Goal: Task Accomplishment & Management: Manage account settings

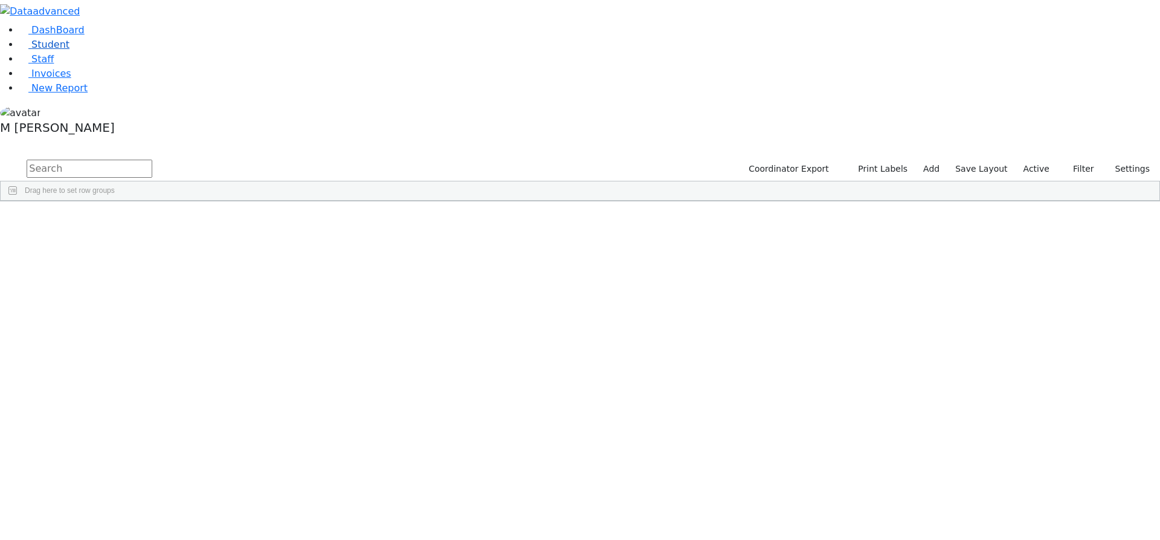
click at [32, 50] on link "Student" at bounding box center [44, 44] width 50 height 11
click at [1033, 160] on label "Active" at bounding box center [1036, 169] width 37 height 19
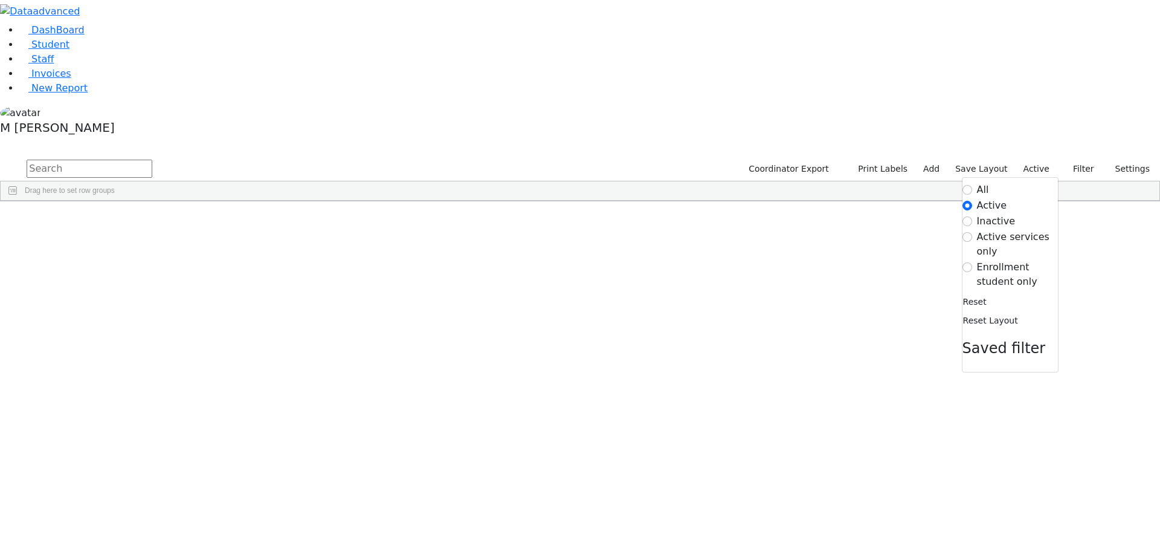
click at [1002, 260] on label "Enrollment student only" at bounding box center [1017, 274] width 81 height 29
click at [972, 262] on input "Enrollment student only" at bounding box center [968, 267] width 10 height 10
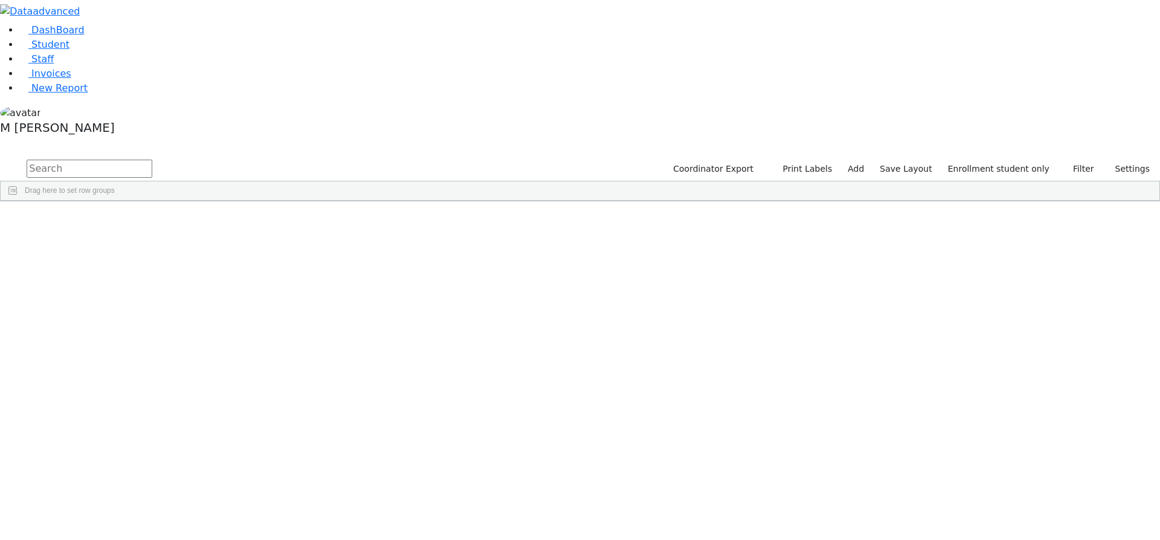
scroll to position [325, 0]
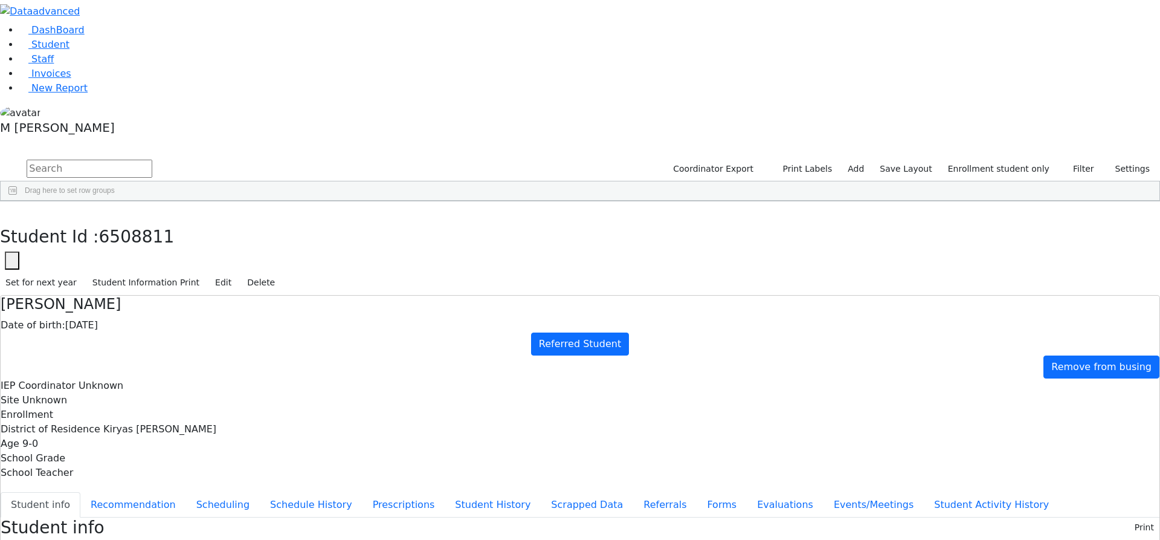
scroll to position [33, 0]
click at [633, 492] on button "Referrals" at bounding box center [664, 504] width 63 height 25
click at [80, 492] on button "Student info" at bounding box center [41, 504] width 80 height 25
click at [747, 492] on button "Evaluations" at bounding box center [785, 504] width 77 height 25
click at [18, 201] on button "button" at bounding box center [9, 213] width 18 height 25
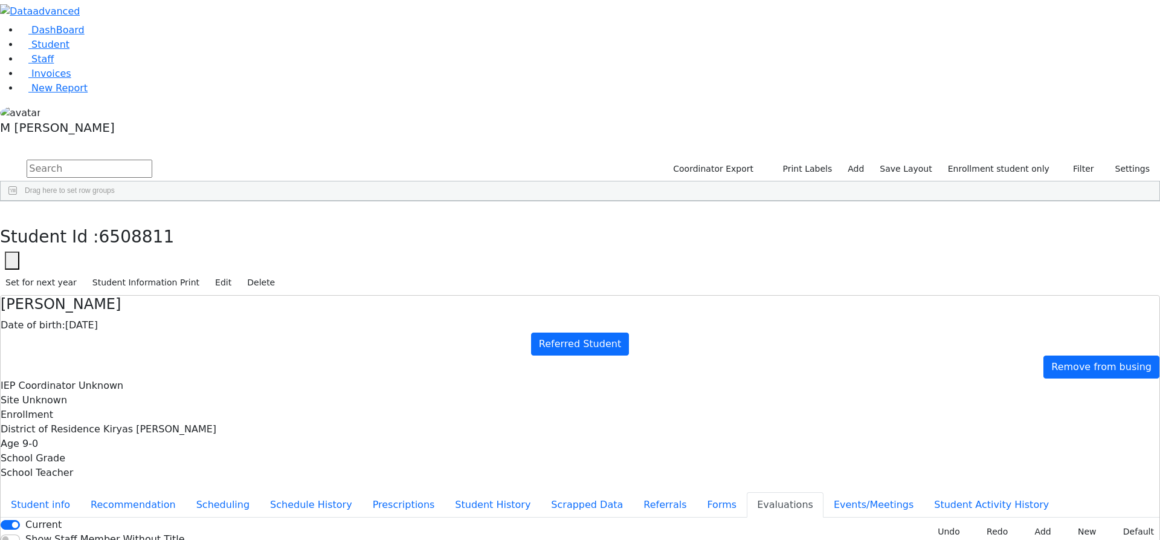
click at [152, 160] on input "text" at bounding box center [90, 169] width 126 height 18
click at [42, 50] on span "Student" at bounding box center [50, 44] width 38 height 11
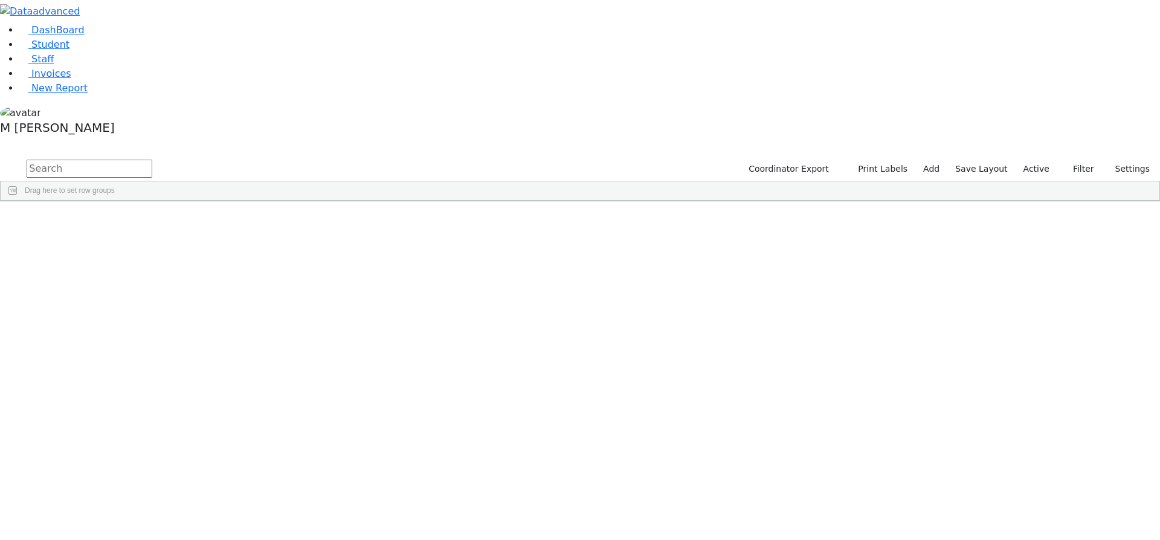
click at [152, 160] on input "text" at bounding box center [90, 169] width 126 height 18
type input "geste"
click at [586, 221] on div "[PERSON_NAME]" at bounding box center [557, 229] width 58 height 17
click at [1082, 160] on button "Filter" at bounding box center [1079, 169] width 42 height 19
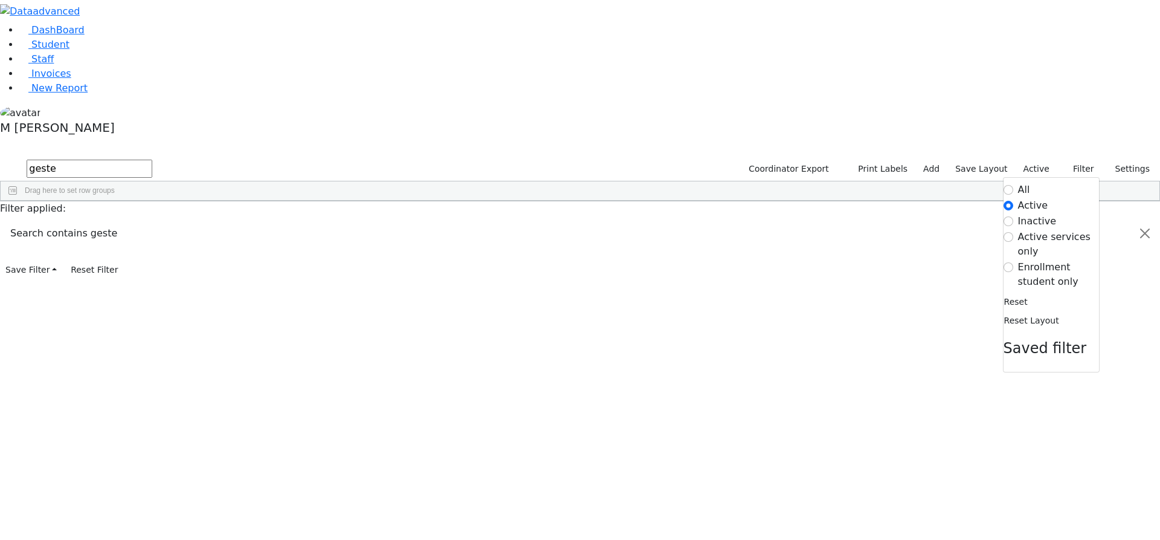
click at [1046, 260] on label "Enrollment student only" at bounding box center [1058, 274] width 81 height 29
click at [1013, 262] on input "Enrollment student only" at bounding box center [1009, 267] width 10 height 10
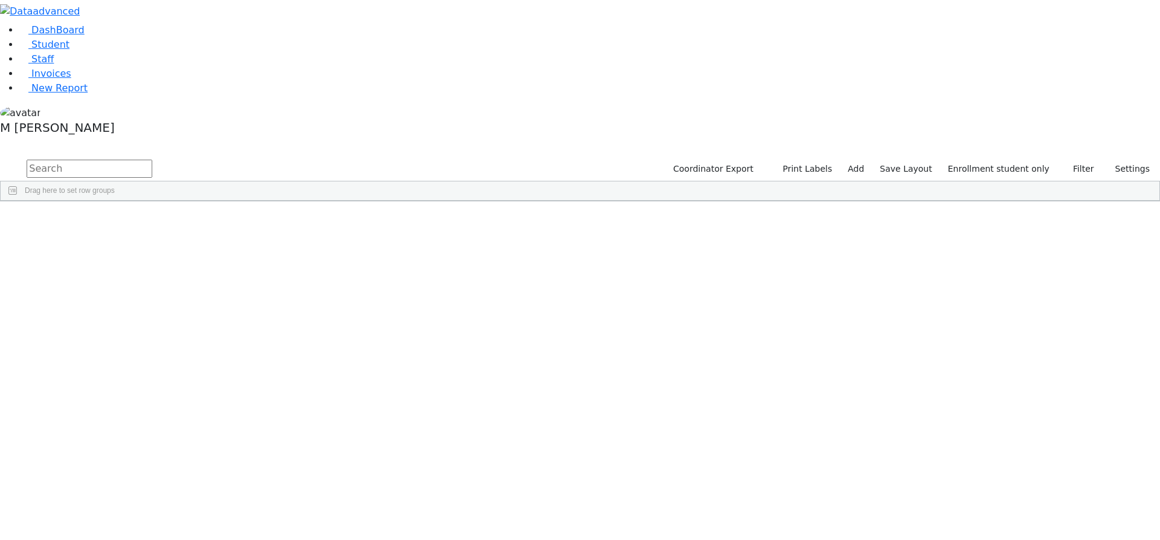
scroll to position [325, 0]
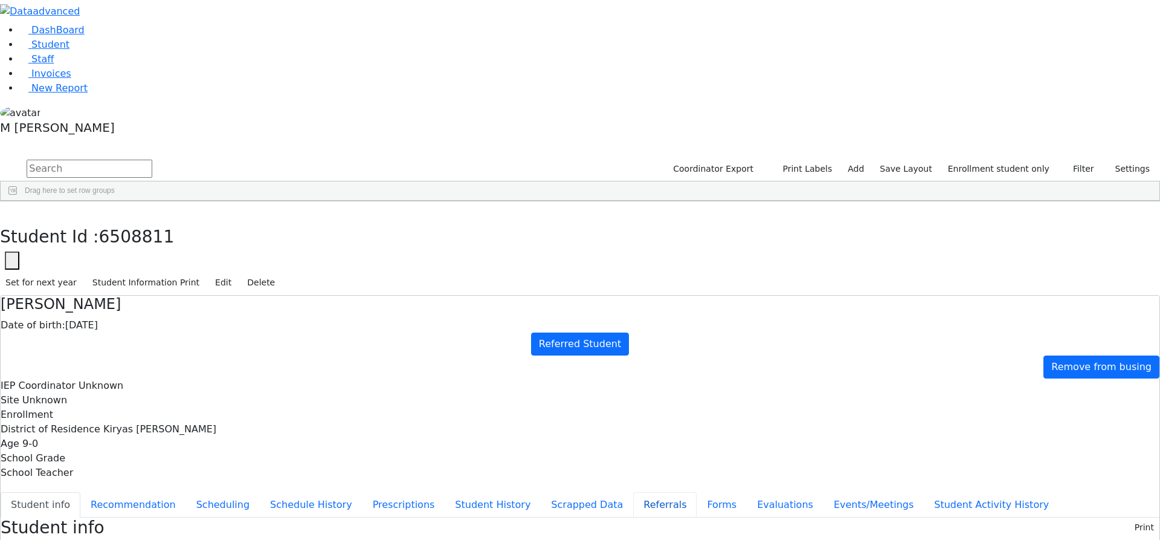
click at [633, 492] on button "Referrals" at bounding box center [664, 504] width 63 height 25
click at [186, 492] on button "Recommendation" at bounding box center [133, 504] width 106 height 25
checkbox input "true"
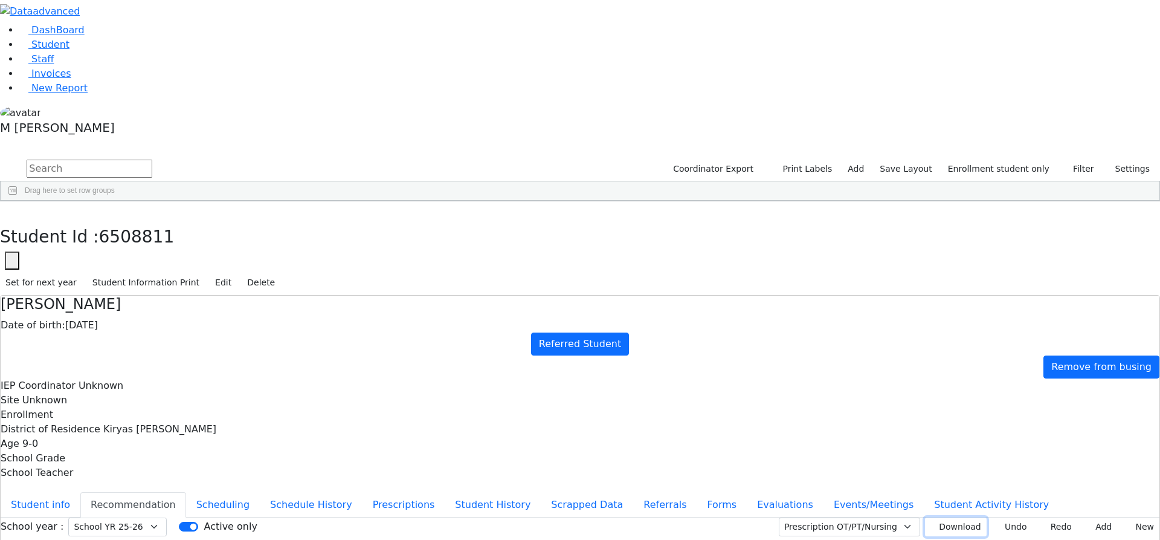
click at [931, 523] on icon at bounding box center [934, 525] width 6 height 5
drag, startPoint x: 1123, startPoint y: 145, endPoint x: 833, endPoint y: 154, distance: 290.8
click at [1123, 517] on button "New" at bounding box center [1140, 526] width 37 height 19
type input "2025-09-18"
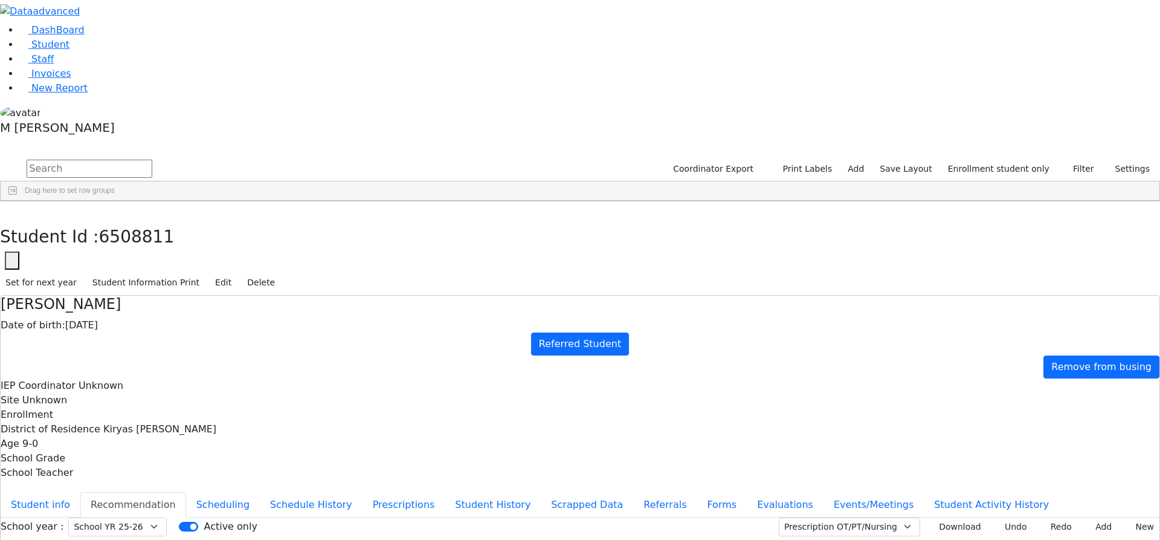
type input "sc"
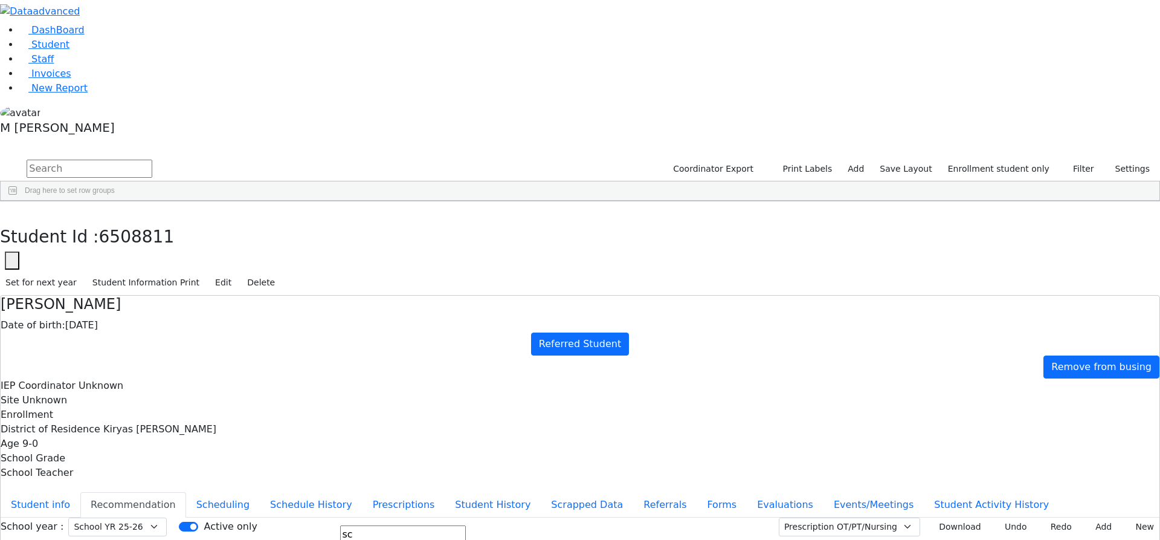
scroll to position [0, 0]
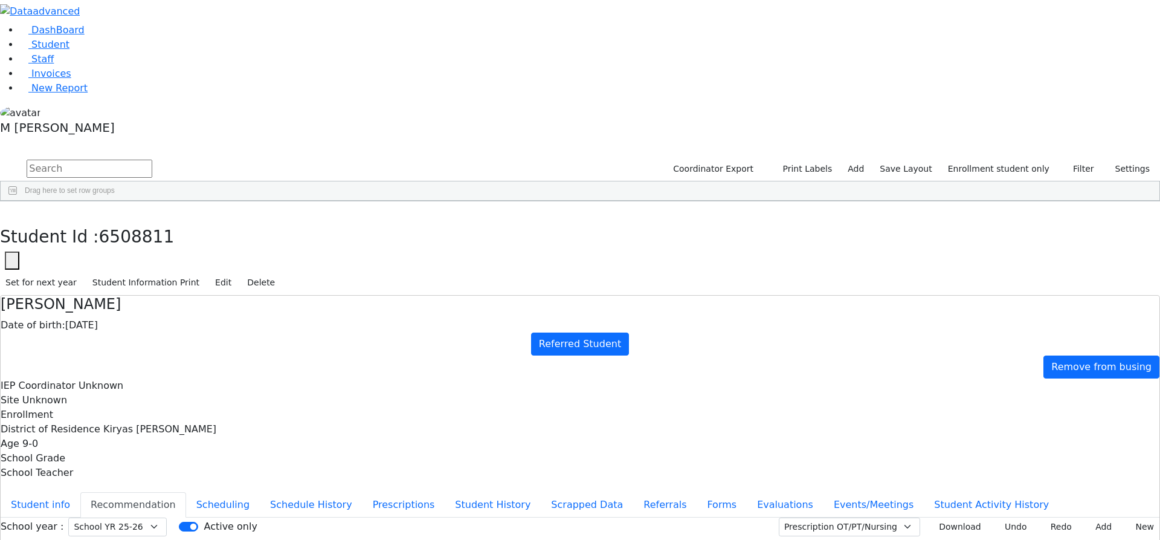
click at [1087, 517] on button "Add" at bounding box center [1099, 526] width 35 height 19
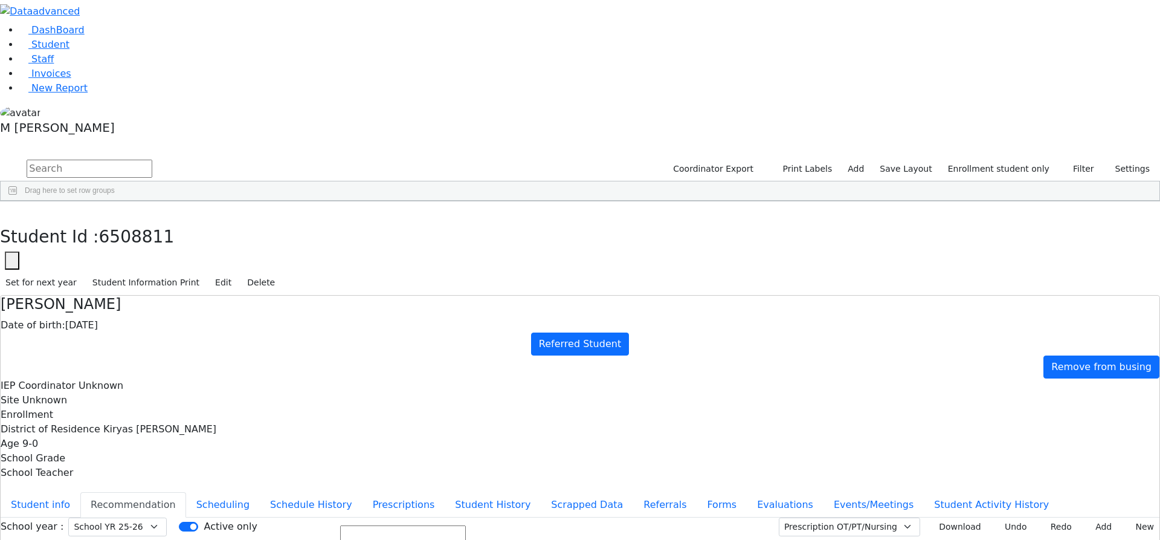
scroll to position [512, 0]
click at [1082, 517] on button "Add" at bounding box center [1099, 526] width 35 height 19
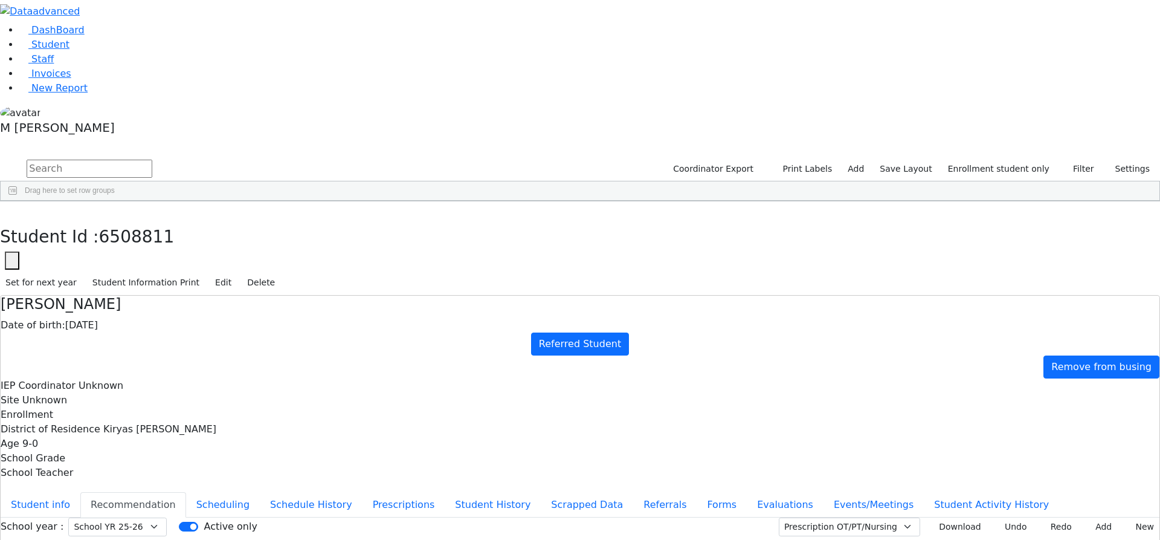
drag, startPoint x: 1076, startPoint y: 152, endPoint x: 988, endPoint y: 179, distance: 91.6
click at [1082, 517] on button "Add" at bounding box center [1099, 526] width 35 height 19
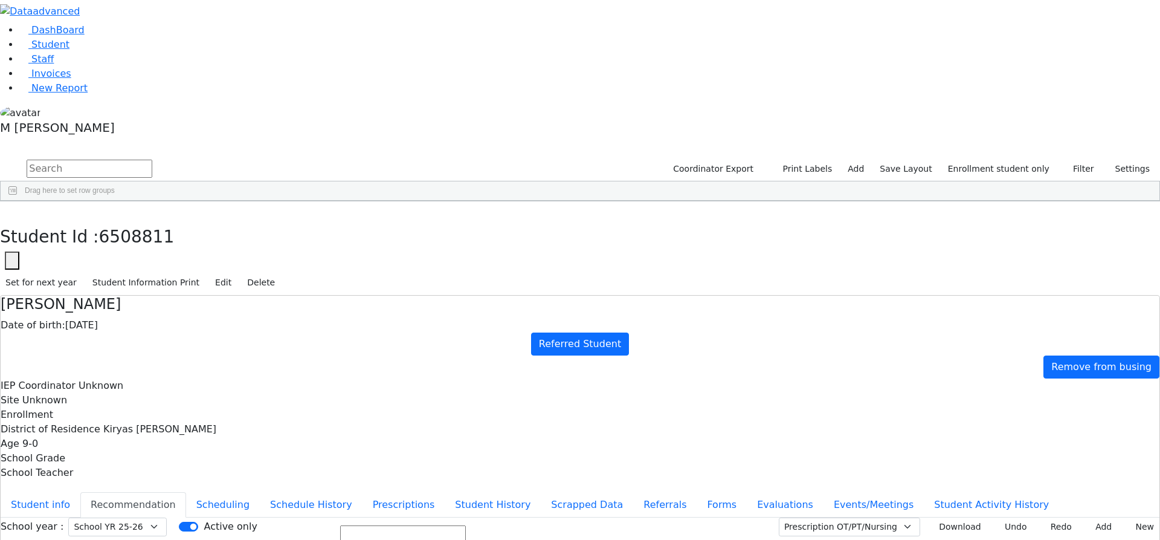
scroll to position [302, 0]
click at [1084, 517] on button "Add" at bounding box center [1099, 526] width 35 height 19
click at [1088, 517] on button "Add" at bounding box center [1099, 526] width 35 height 19
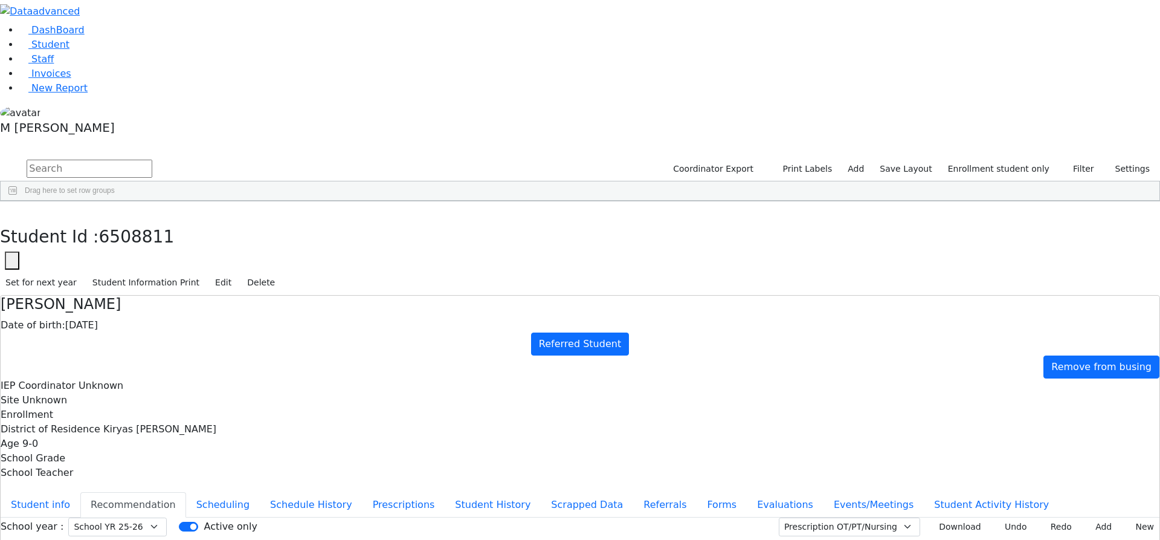
type input "2025-10-20"
click at [978, 276] on body "Print Schedule Options Show Birthday Show Time Interval Show School Grad Pdf Sa…" at bounding box center [580, 292] width 1160 height 585
type input "2025-10-20"
click at [965, 292] on body "Print Schedule Options Show Birthday Show Time Interval Show School Grad Pdf Sa…" at bounding box center [580, 292] width 1160 height 585
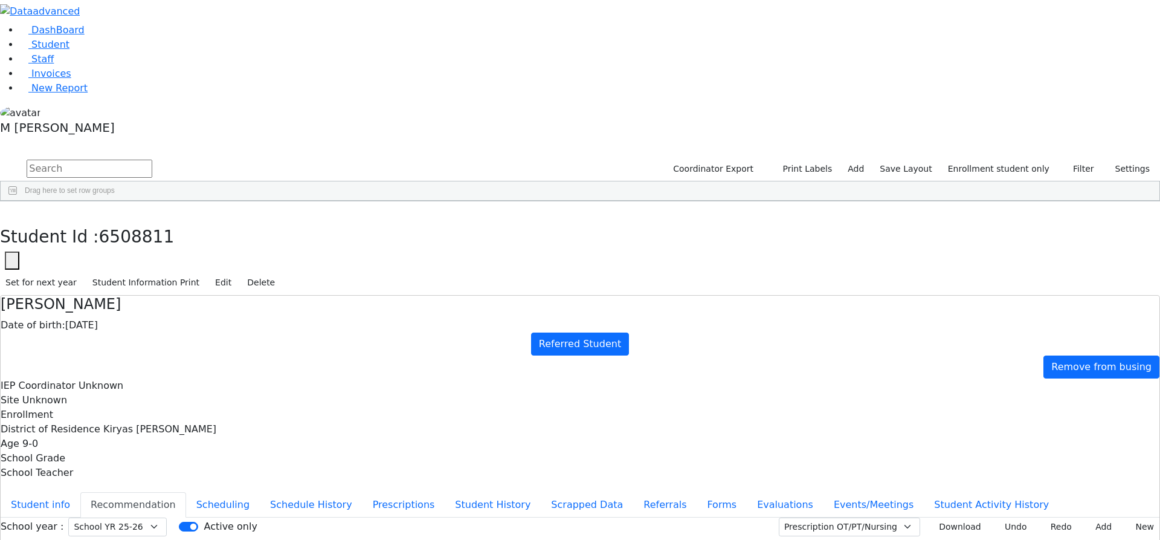
type input "2025-10-20"
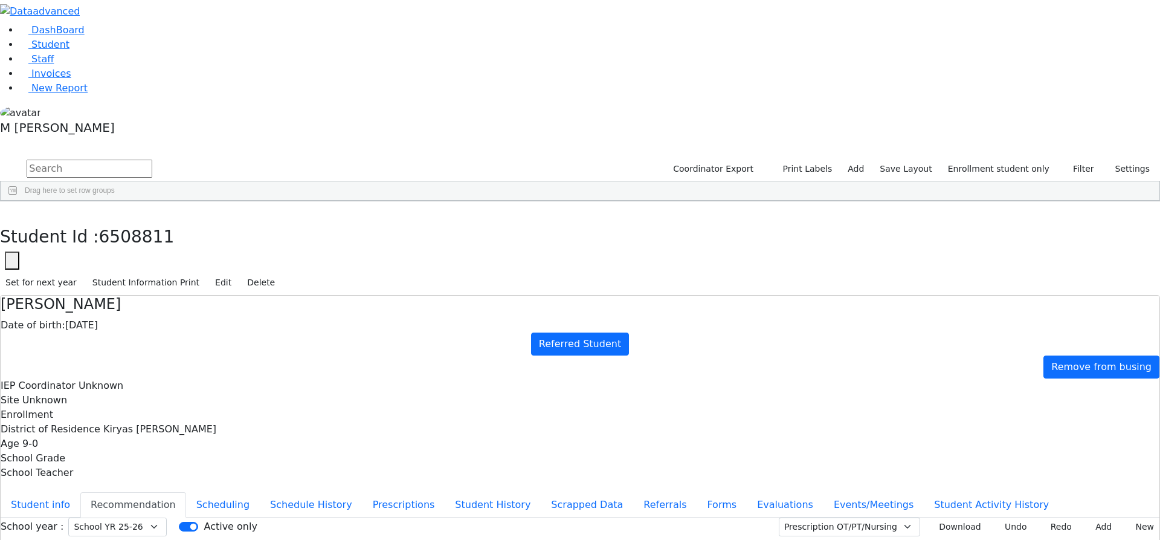
type input "2025-10-20"
click at [240, 201] on div "Student Id : 6508811 Student Id 6508811 Cancel Save Set for next year Student I…" at bounding box center [580, 248] width 1160 height 94
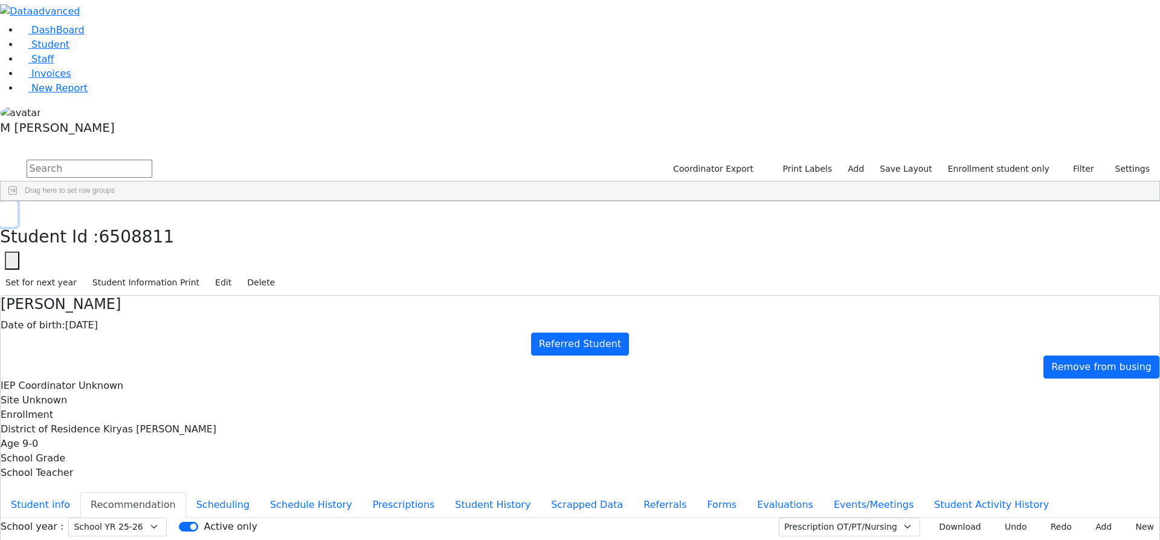
click at [238, 201] on div "Student Id : 6508811 Student Id 6508811 Cancel Save Set for next year Student I…" at bounding box center [580, 248] width 1160 height 94
click at [12, 210] on icon "button" at bounding box center [8, 213] width 7 height 7
click at [60, 50] on link "Student" at bounding box center [44, 44] width 50 height 11
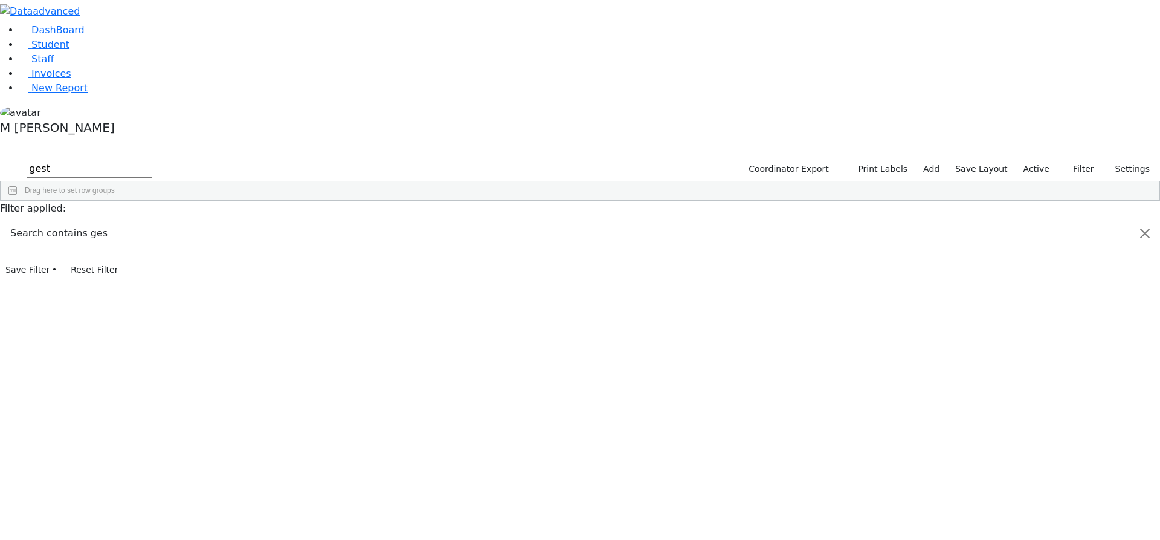
type input "gest"
click at [0, 158] on button "submit" at bounding box center [12, 169] width 24 height 23
click at [152, 160] on input "text" at bounding box center [90, 169] width 126 height 18
type input "geste"
click at [121, 221] on div "Feldman" at bounding box center [92, 229] width 58 height 17
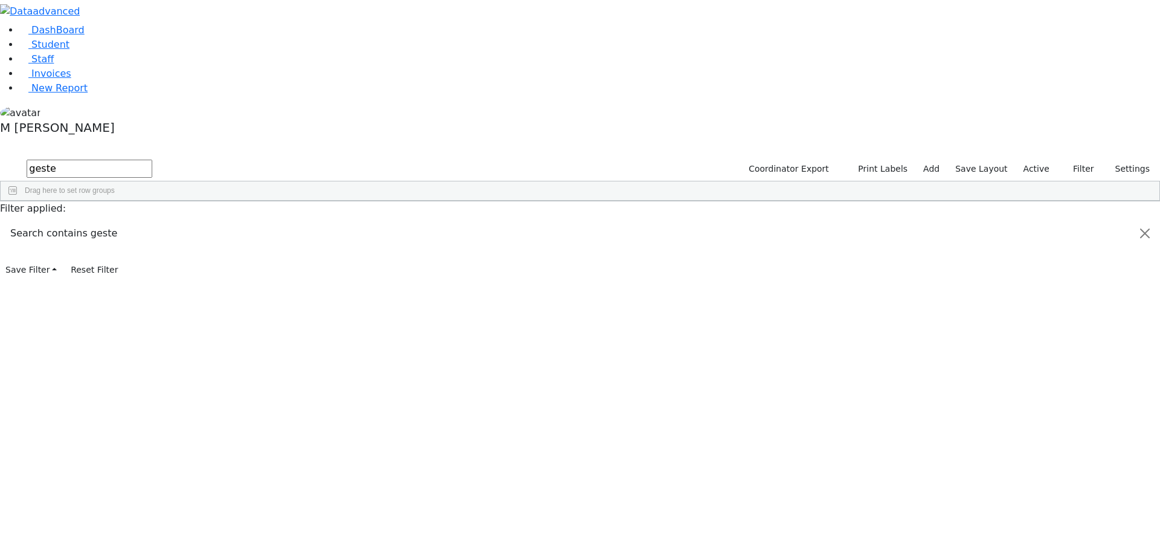
click at [121, 221] on div "Feldman" at bounding box center [92, 229] width 58 height 17
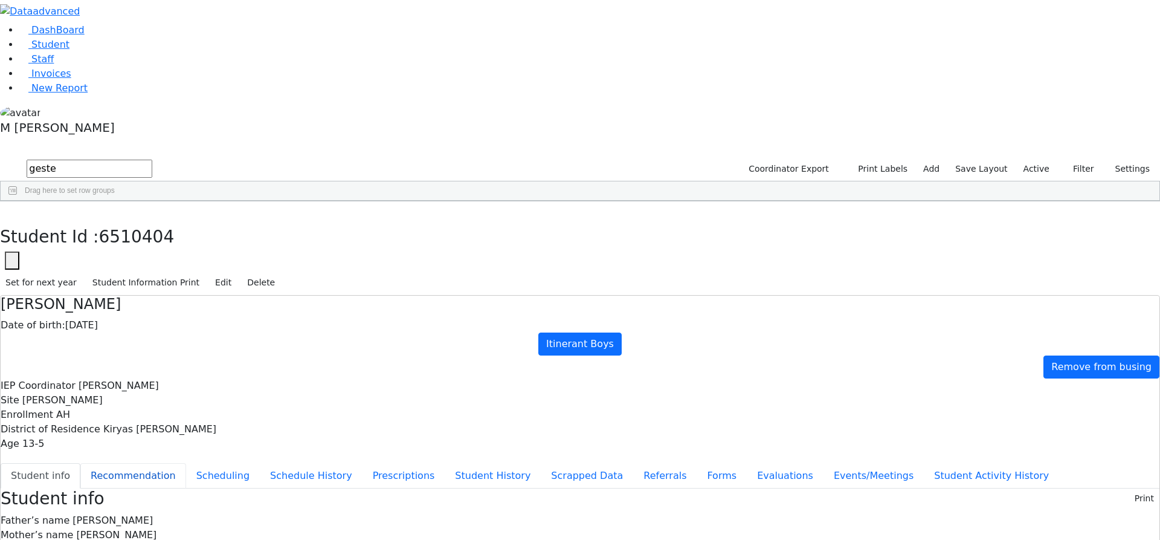
click at [186, 463] on button "Recommendation" at bounding box center [133, 475] width 106 height 25
checkbox input "true"
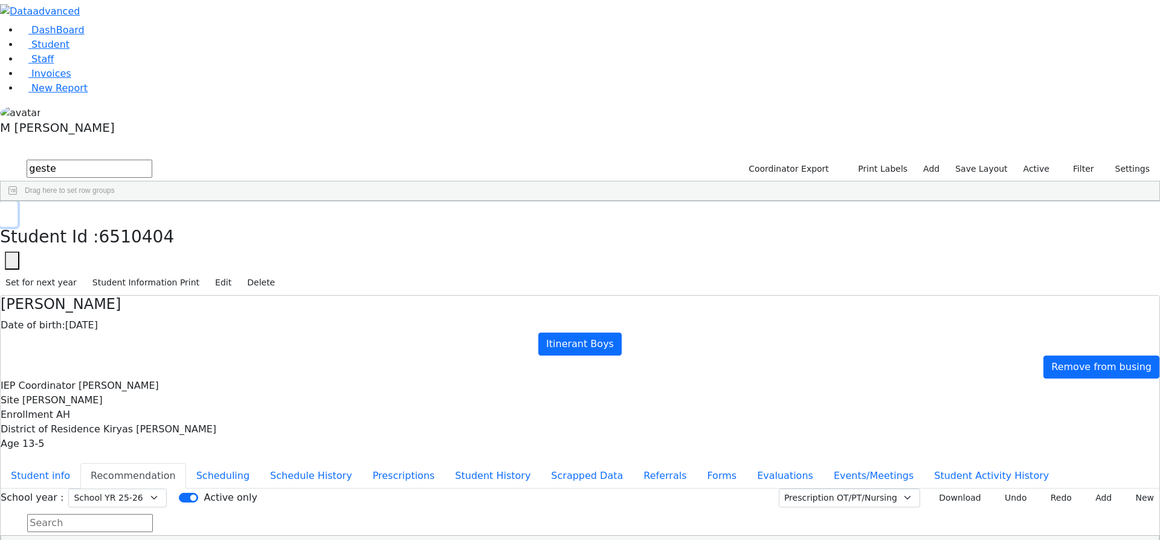
click at [12, 210] on icon "button" at bounding box center [8, 213] width 7 height 7
click at [1070, 181] on div "Drag here to set row groups Drag here to set column labels Student Id Last Name…" at bounding box center [580, 191] width 1160 height 21
click at [1072, 160] on button "Filter" at bounding box center [1079, 169] width 42 height 19
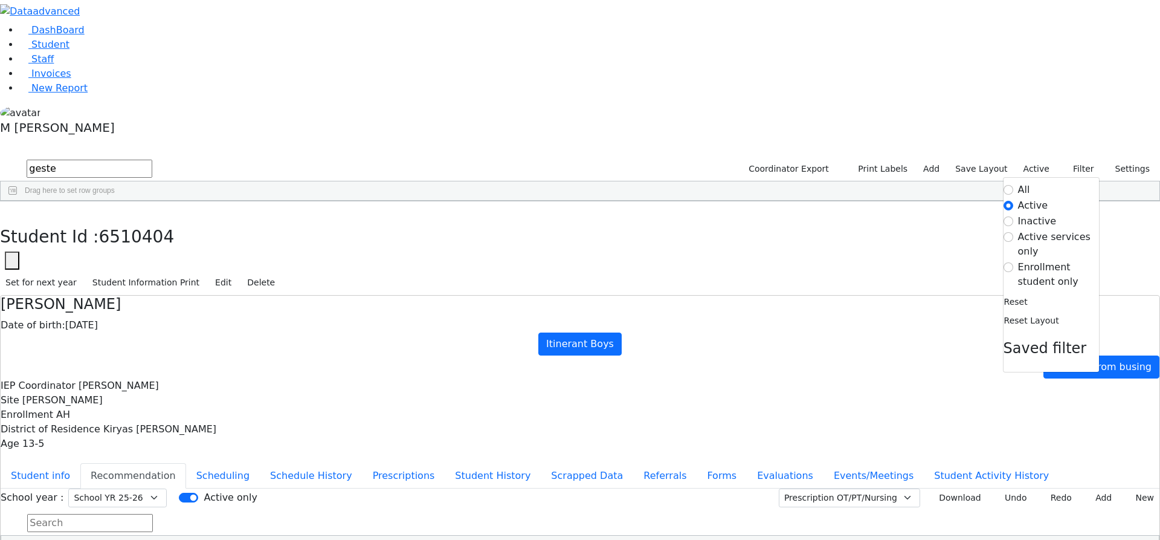
click at [1059, 260] on label "Enrollment student only" at bounding box center [1058, 274] width 81 height 29
click at [1013, 262] on input "Enrollment student only" at bounding box center [1009, 267] width 10 height 10
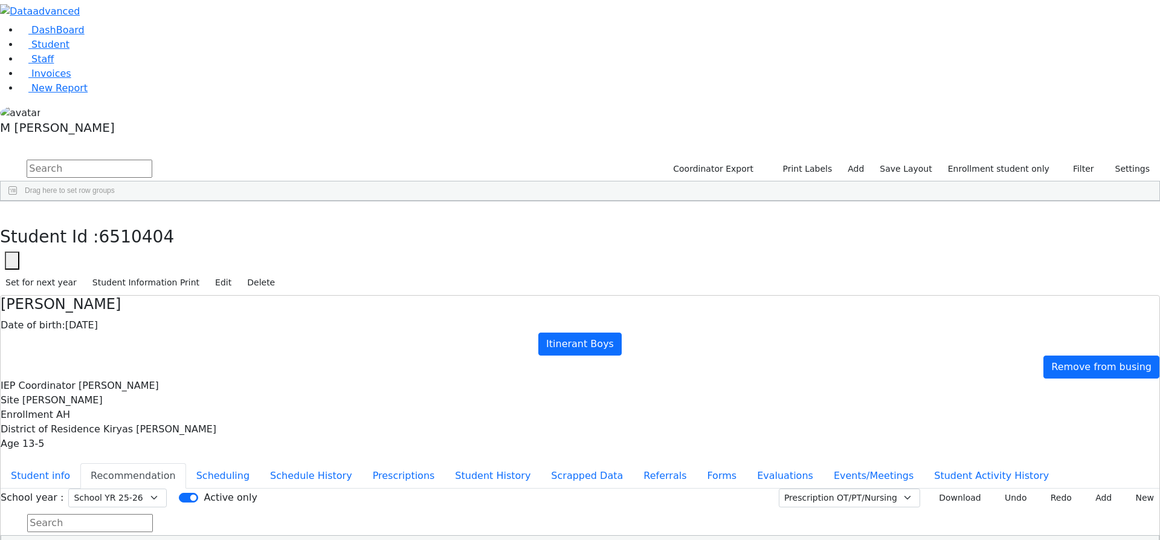
scroll to position [325, 0]
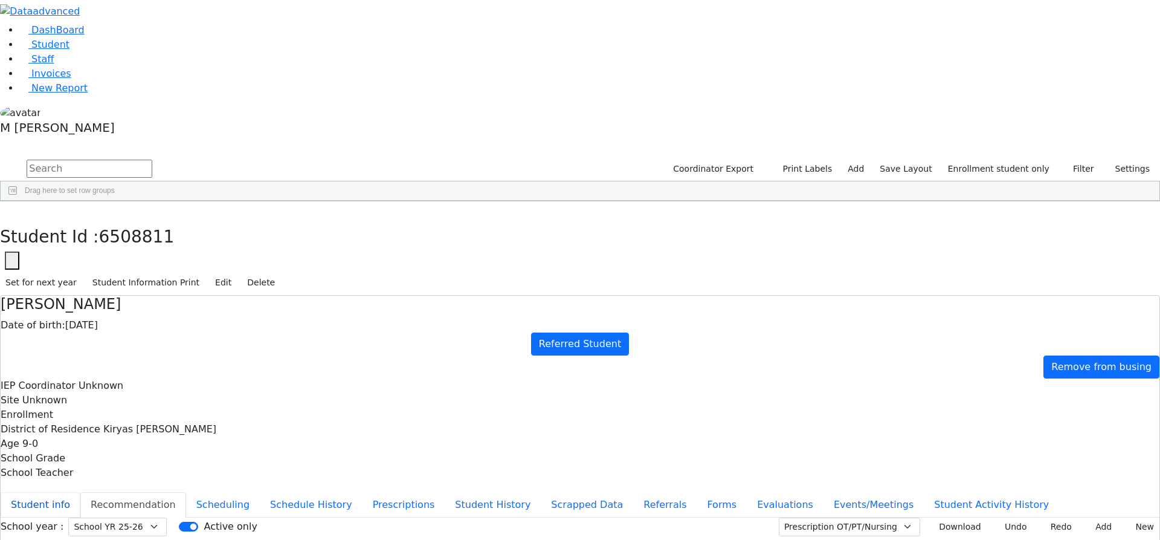
click at [80, 492] on button "Student info" at bounding box center [41, 504] width 80 height 25
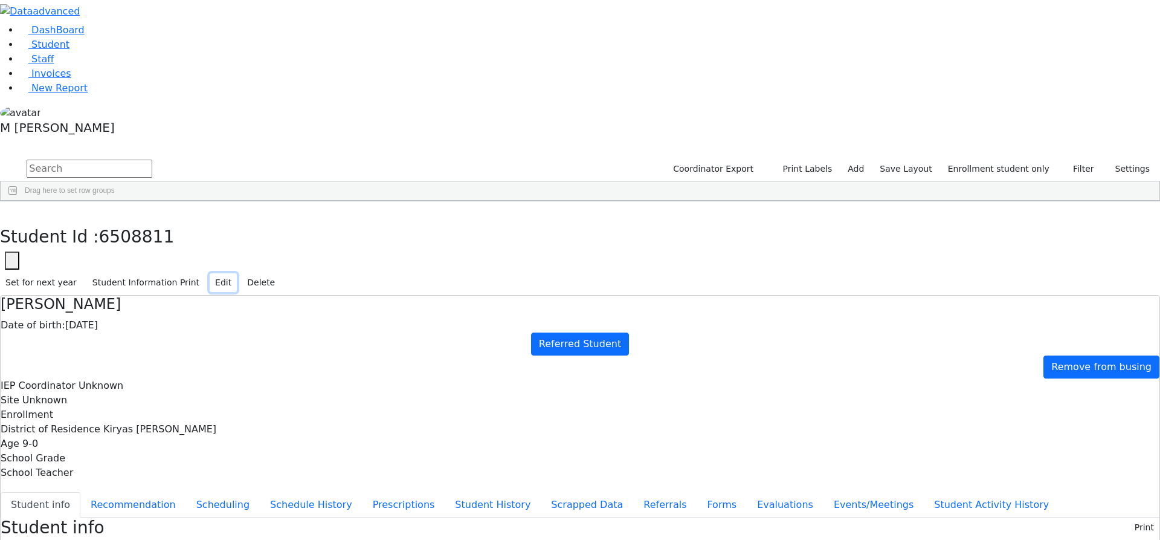
click at [237, 273] on button "Edit" at bounding box center [223, 282] width 27 height 19
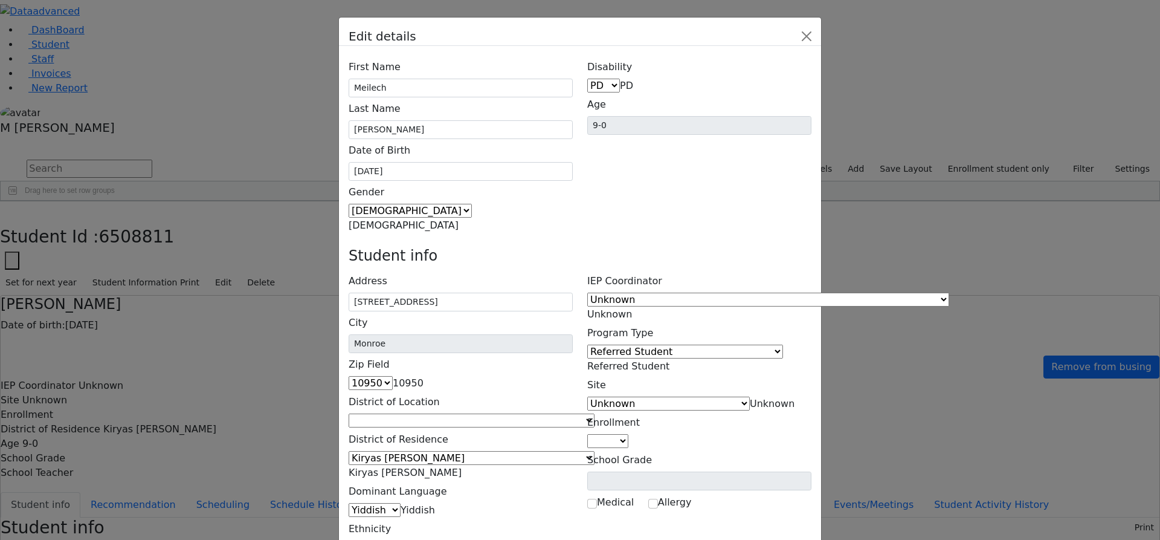
click at [597, 495] on div "Medical" at bounding box center [615, 502] width 56 height 15
click at [596, 495] on div "Medical" at bounding box center [615, 502] width 56 height 15
click at [592, 499] on input "checkbox" at bounding box center [592, 504] width 10 height 10
checkbox input "true"
click at [634, 511] on input "text" at bounding box center [615, 520] width 56 height 19
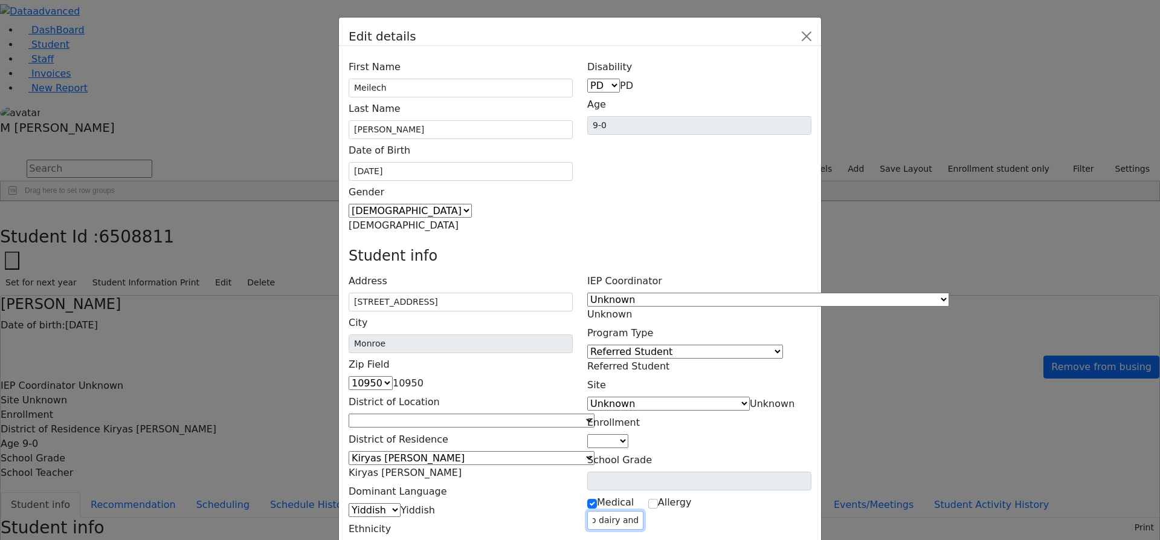
scroll to position [0, 59]
type input "Intolerance to dairy and wheat."
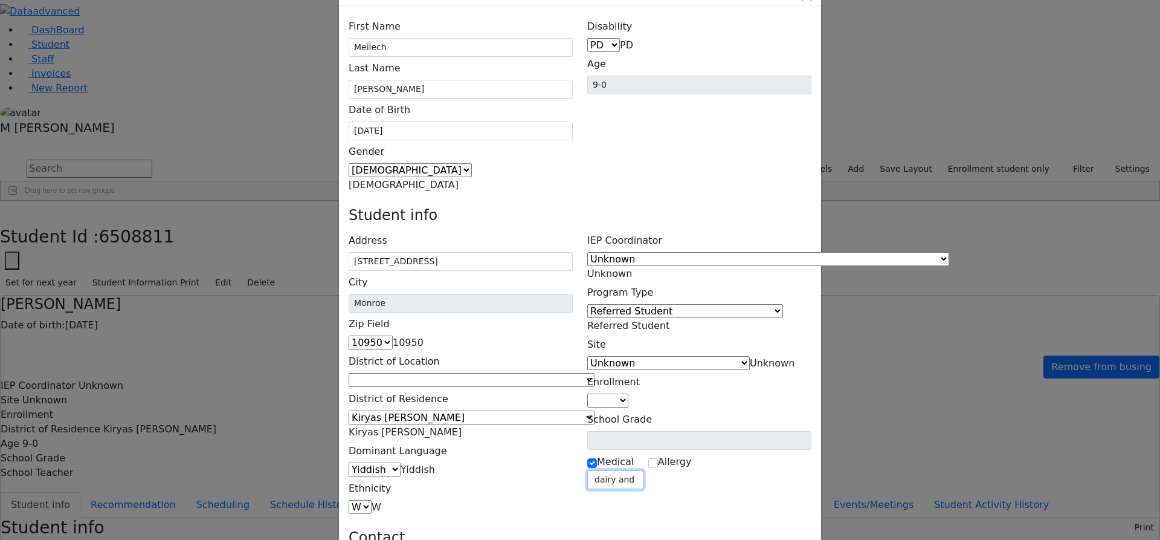
scroll to position [73, 0]
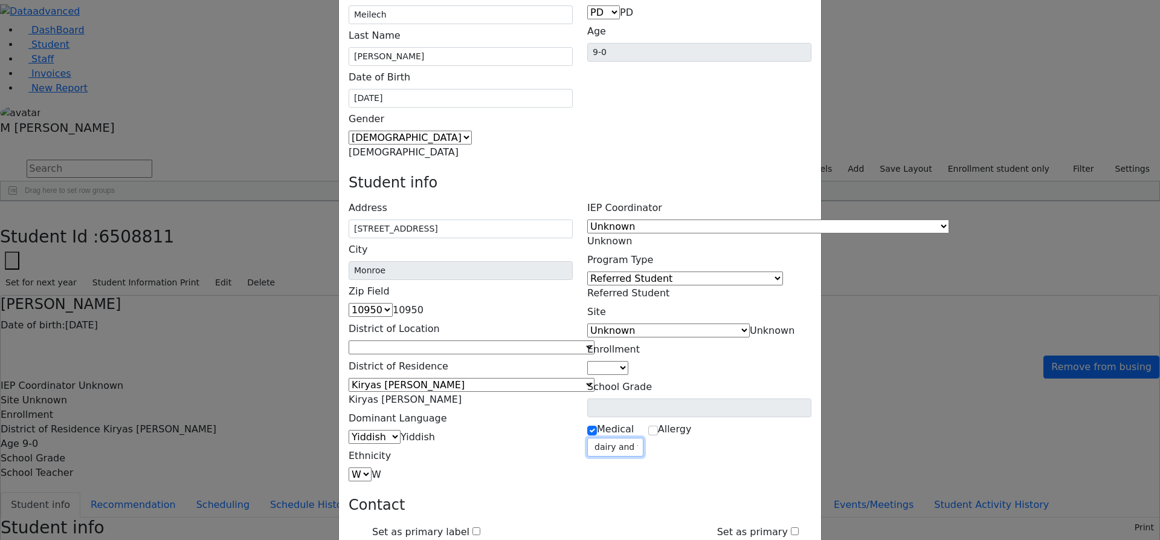
type input "Intolerance to dairy and wheat."
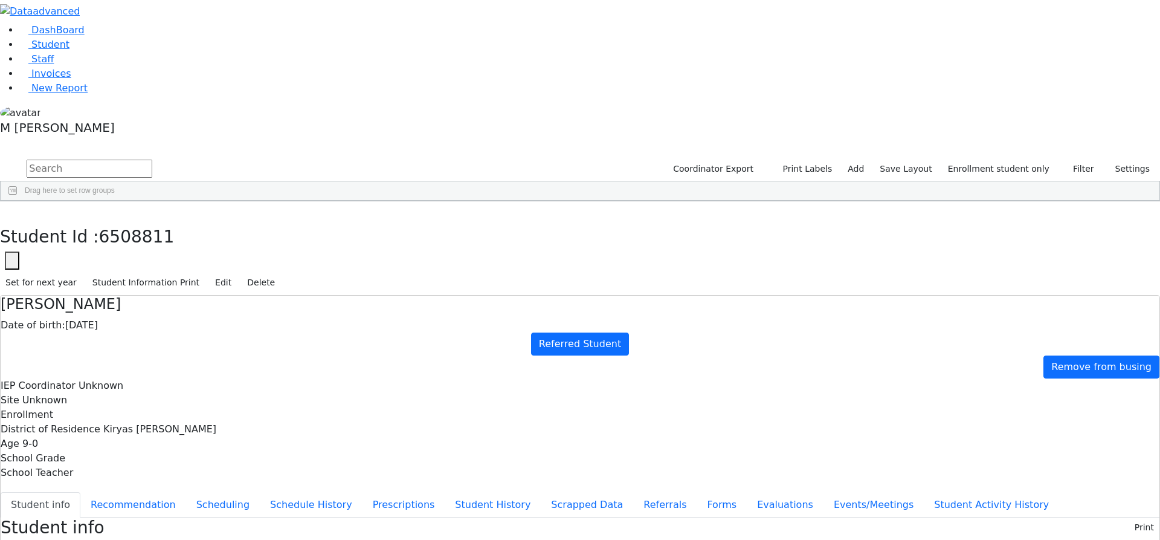
scroll to position [0, 0]
click at [237, 273] on button "Edit" at bounding box center [223, 282] width 27 height 19
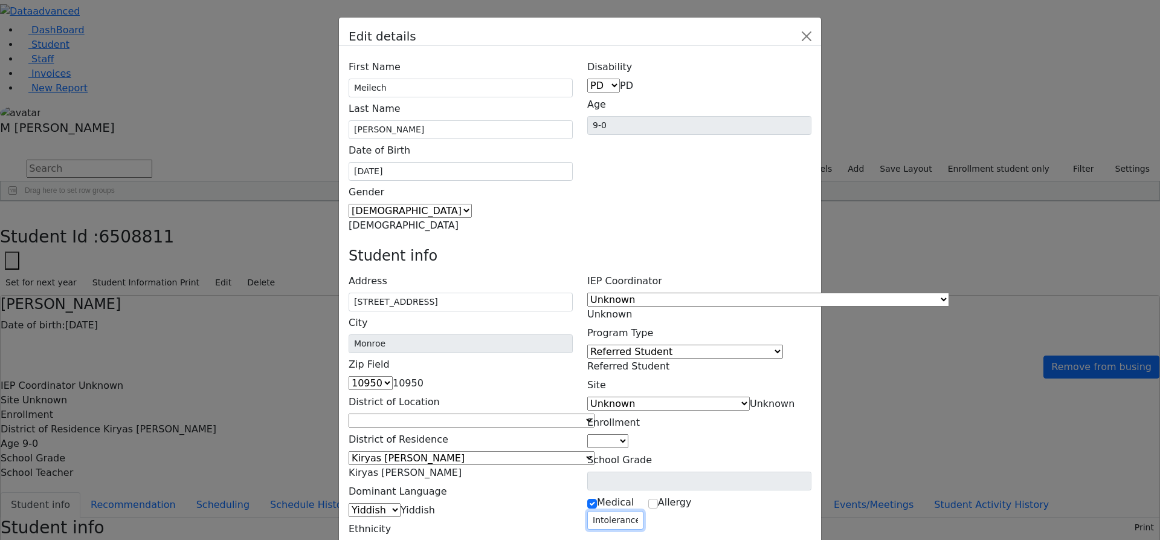
scroll to position [0, 60]
drag, startPoint x: 589, startPoint y: 307, endPoint x: 682, endPoint y: 312, distance: 93.8
click at [682, 490] on div "Medical Intolerance to dairy and wheat. Allergy" at bounding box center [699, 509] width 224 height 39
click at [658, 499] on input "checkbox" at bounding box center [653, 504] width 10 height 10
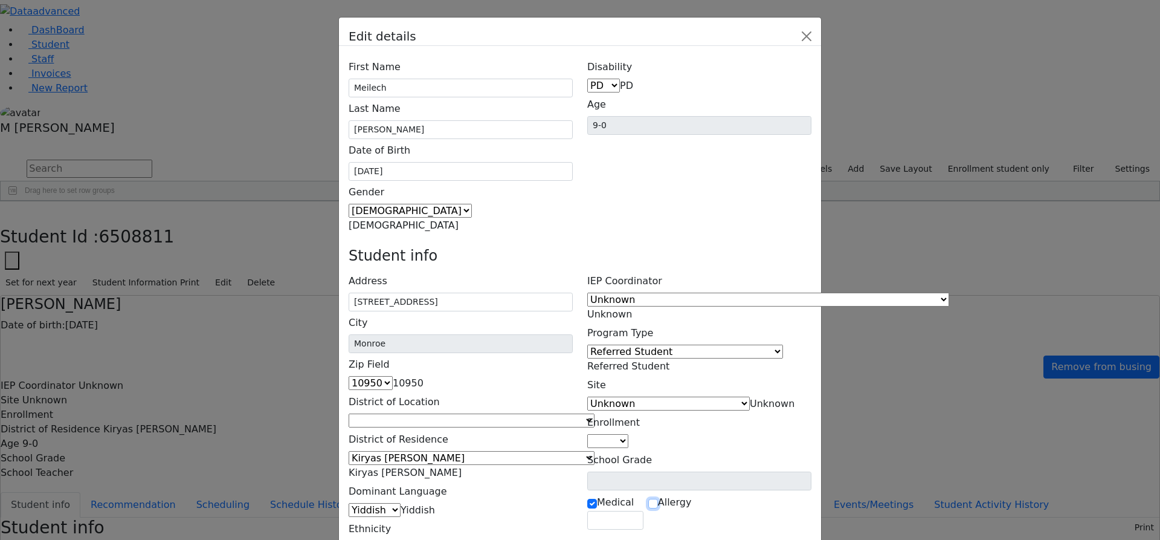
checkbox input "true"
click at [670, 511] on input "text" at bounding box center [673, 520] width 51 height 19
paste input "Intolerance to dairy and wheat."
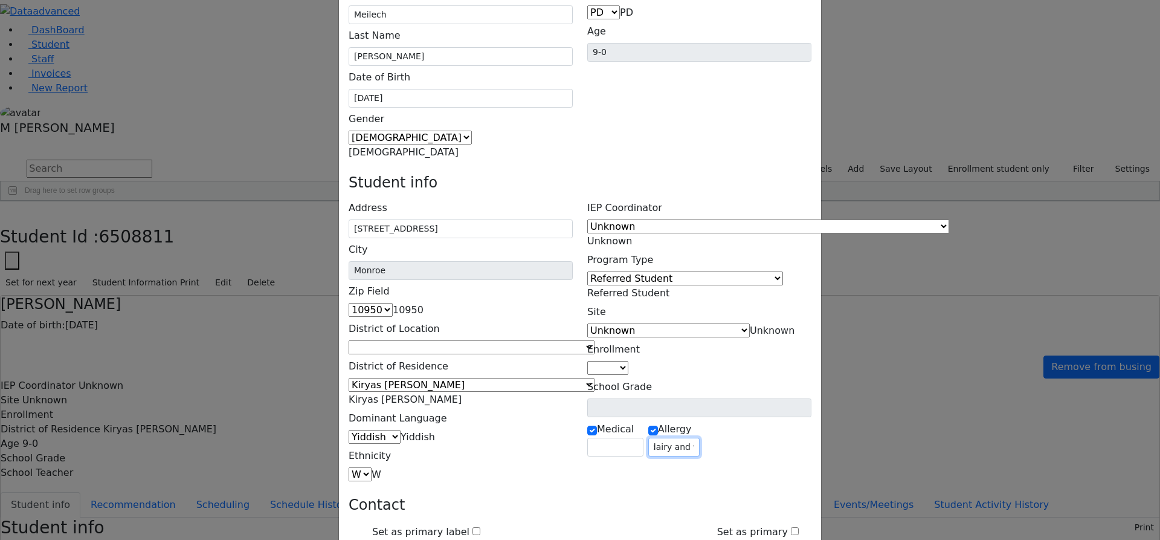
type input "Intolerance to dairy and wheat."
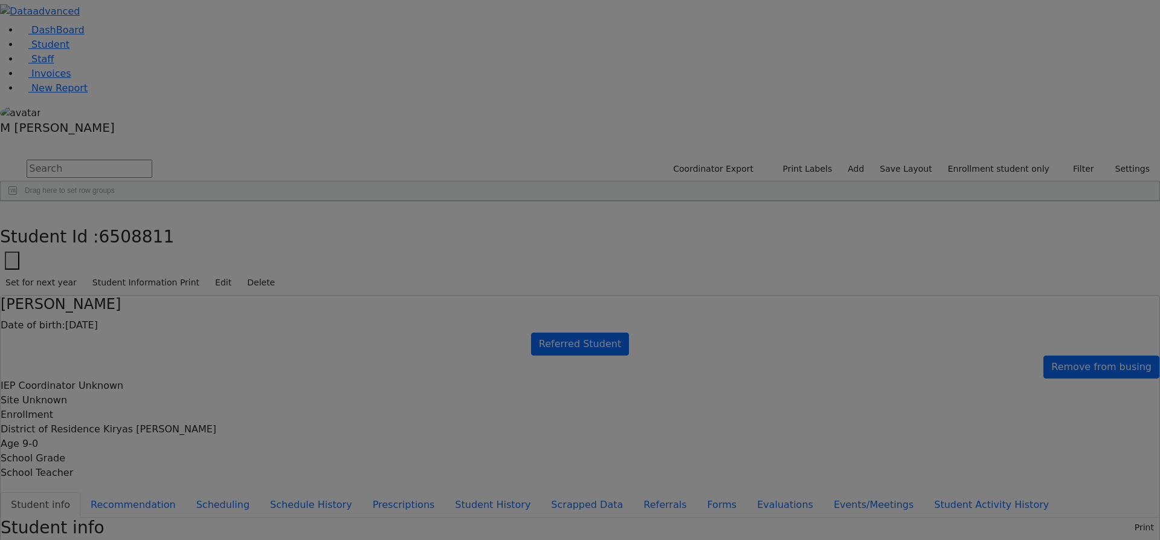
scroll to position [0, 0]
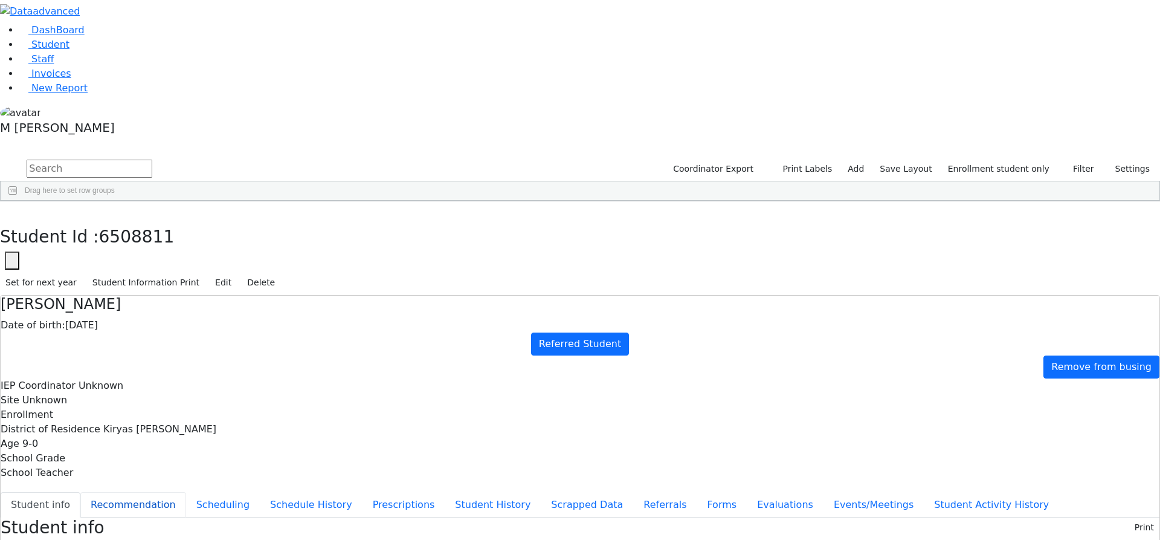
click at [186, 492] on button "Recommendation" at bounding box center [133, 504] width 106 height 25
checkbox input "true"
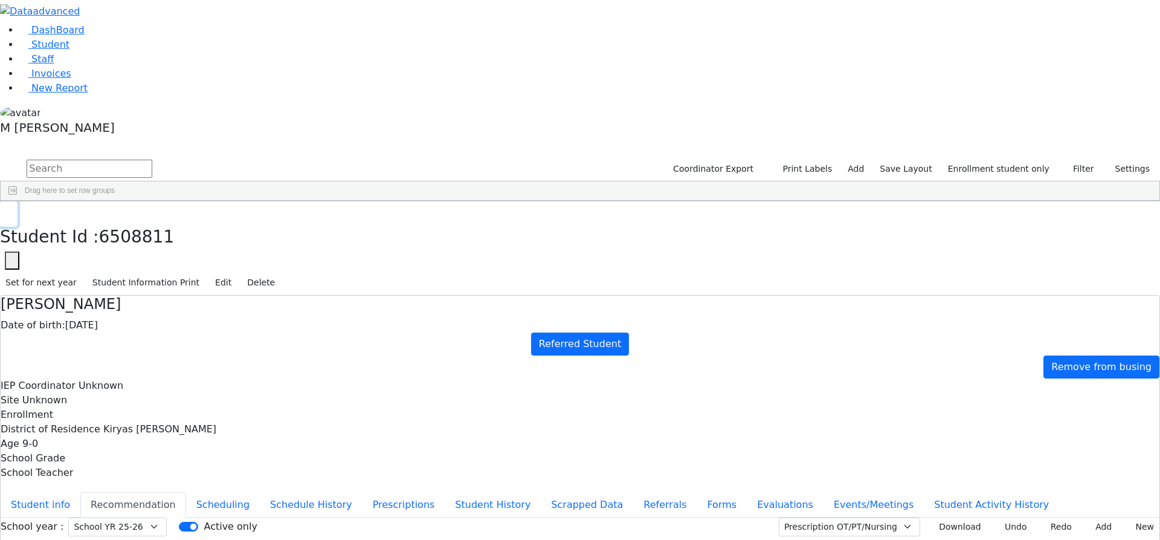
click at [12, 210] on icon "button" at bounding box center [8, 213] width 7 height 7
click at [69, 50] on link "Student" at bounding box center [44, 44] width 50 height 11
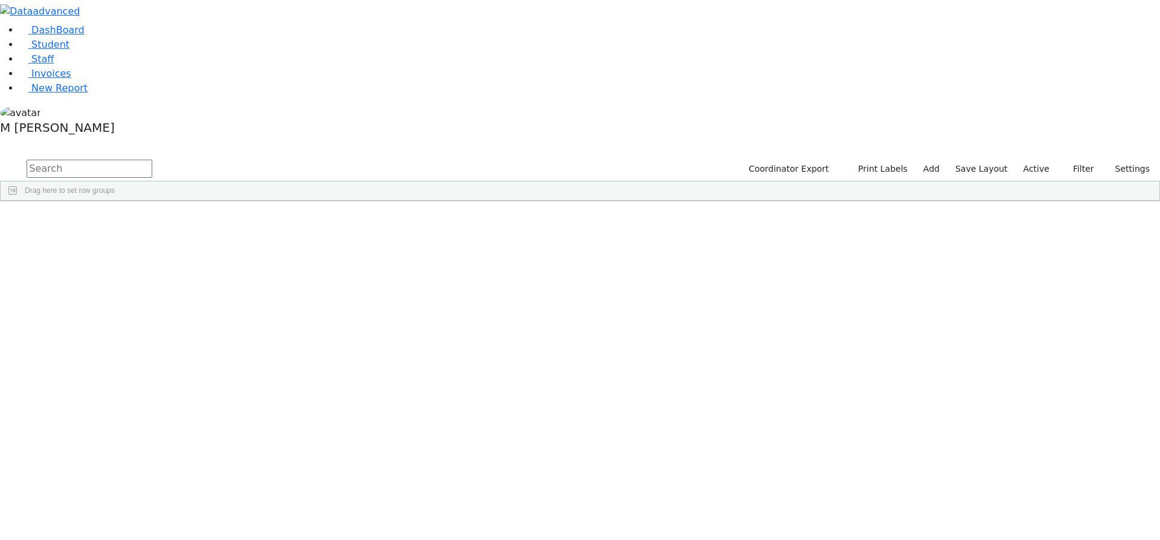
click at [152, 160] on input "text" at bounding box center [90, 169] width 126 height 18
type input "geste"
